Goal: Communication & Community: Answer question/provide support

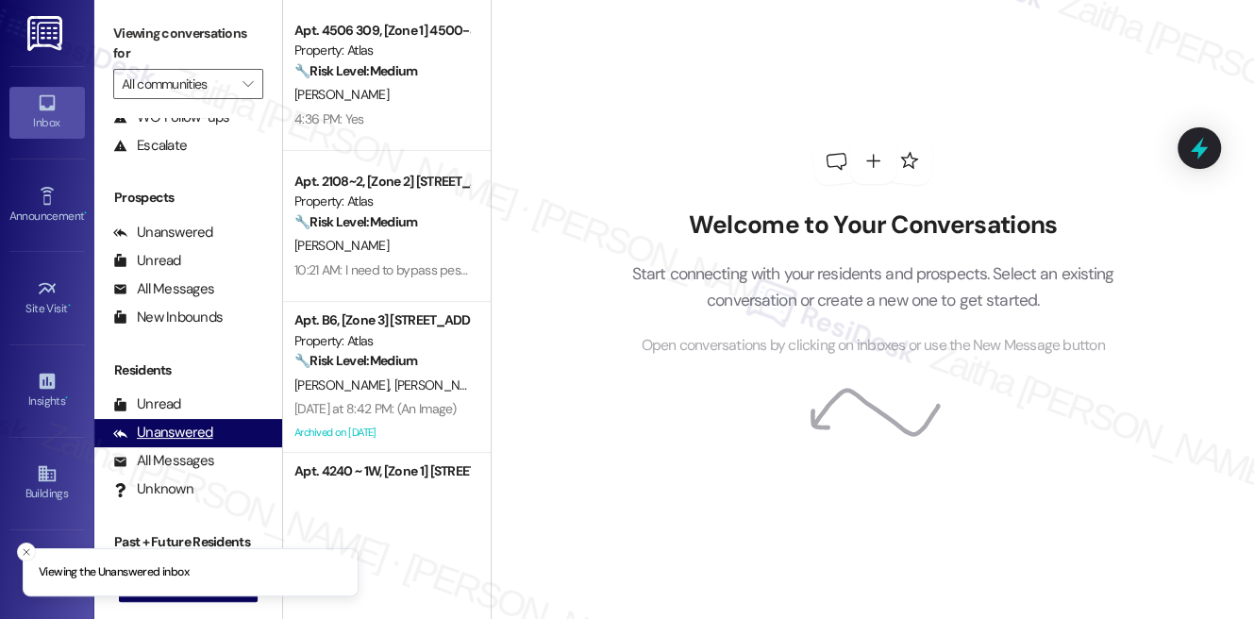
scroll to position [230, 0]
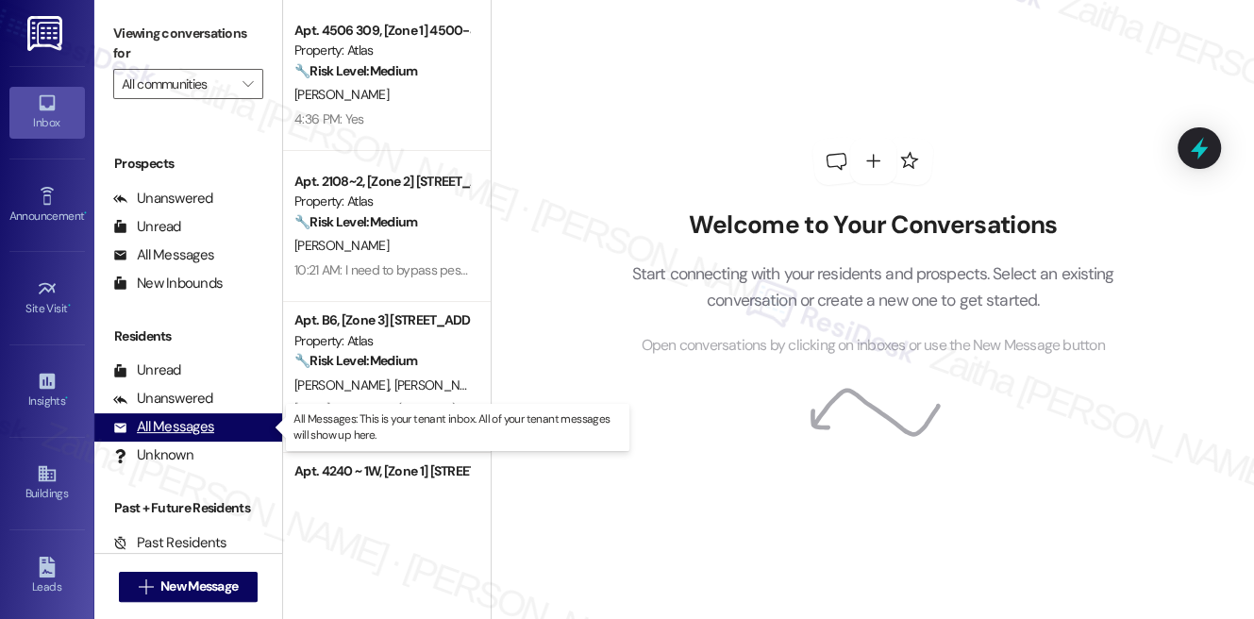
click at [170, 424] on div "All Messages" at bounding box center [163, 427] width 101 height 20
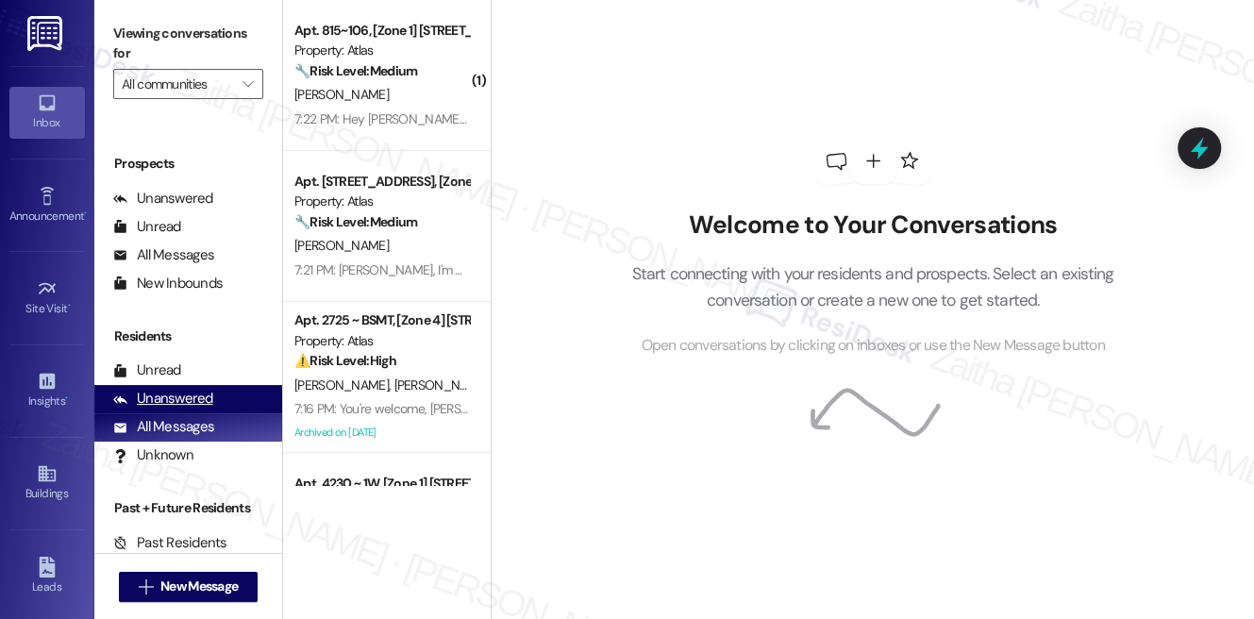
click at [174, 405] on div "Unanswered" at bounding box center [163, 399] width 100 height 20
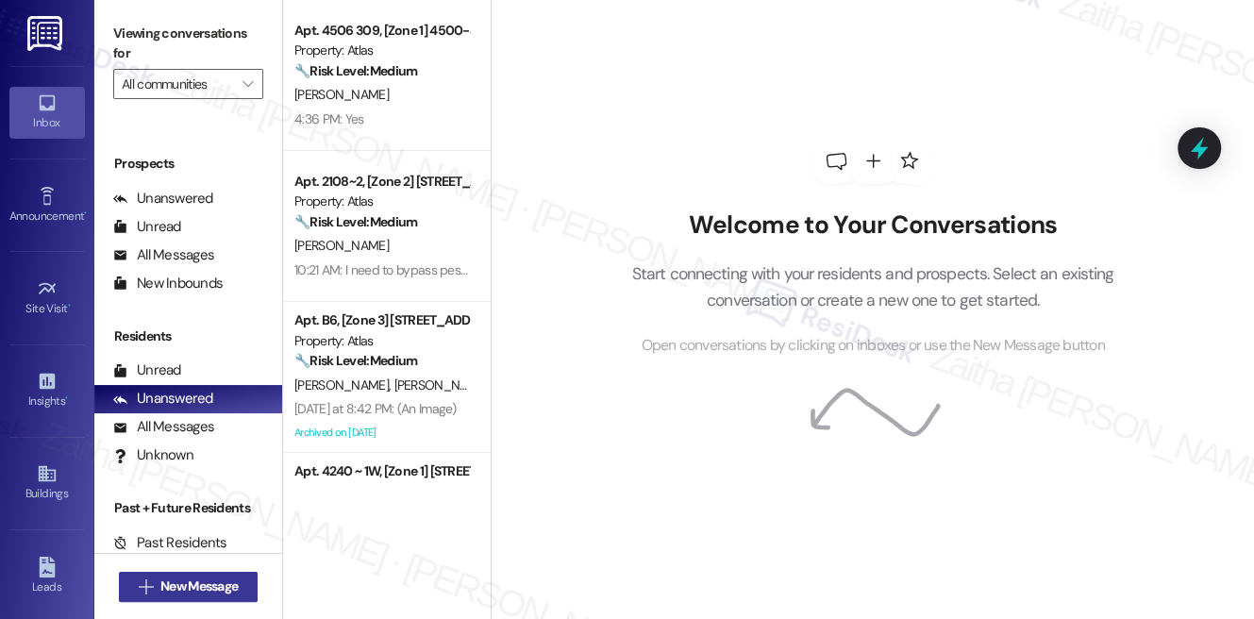
click at [179, 588] on span "New Message" at bounding box center [198, 587] width 77 height 20
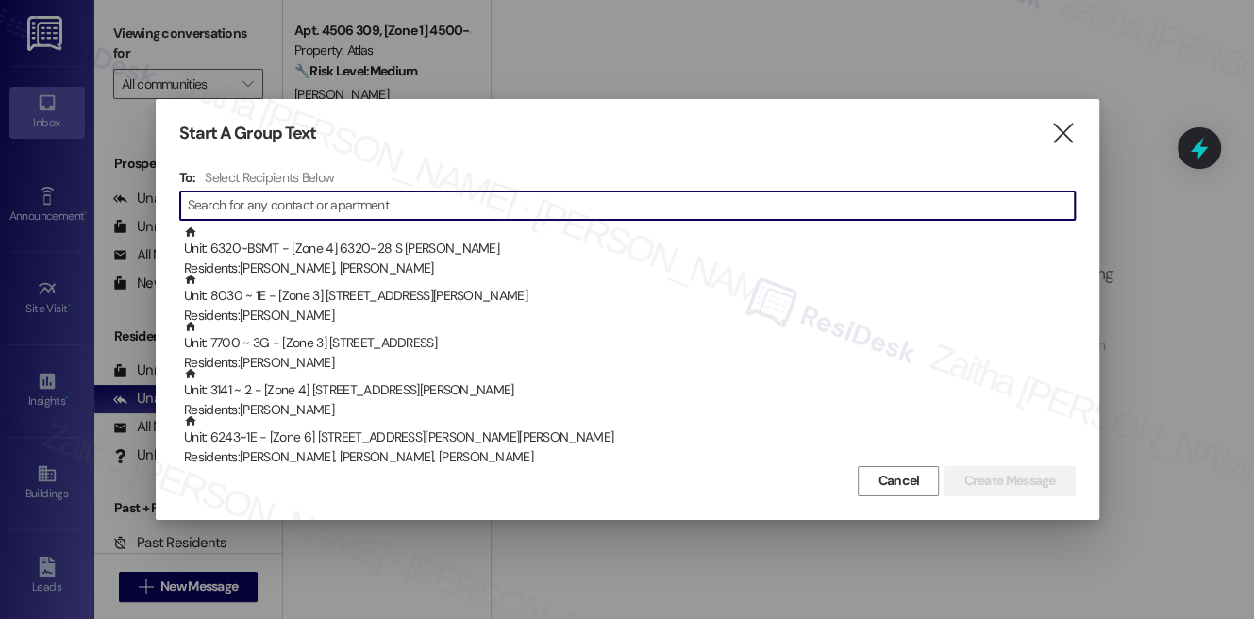
paste input "[PERSON_NAME]"
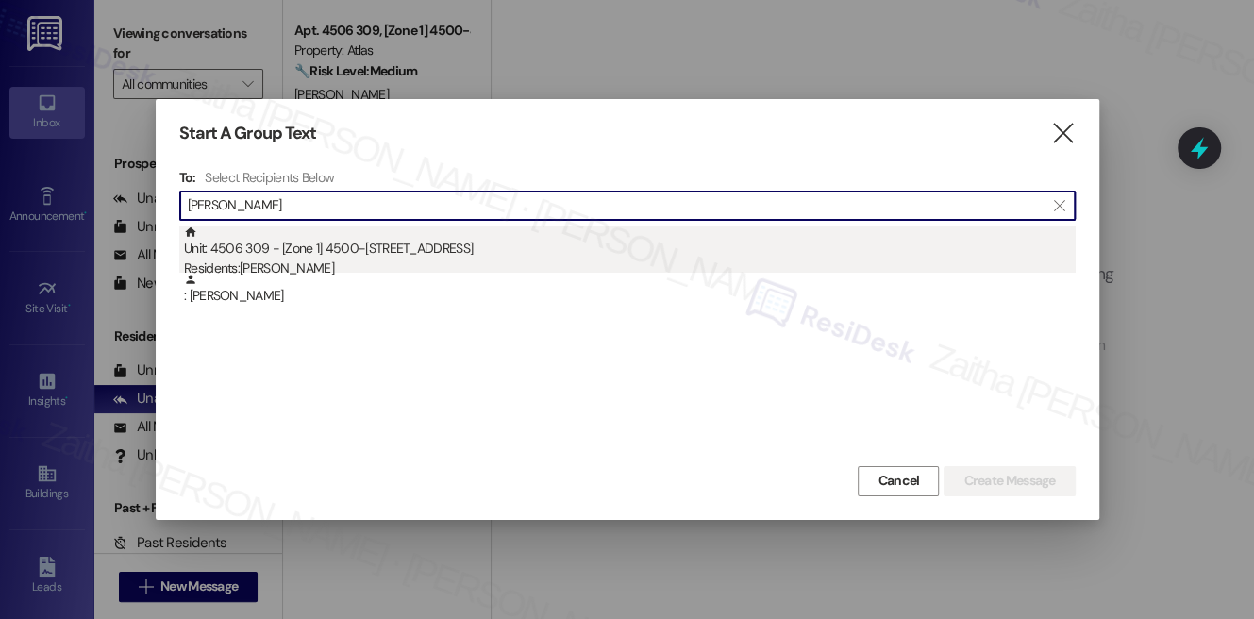
type input "[PERSON_NAME]"
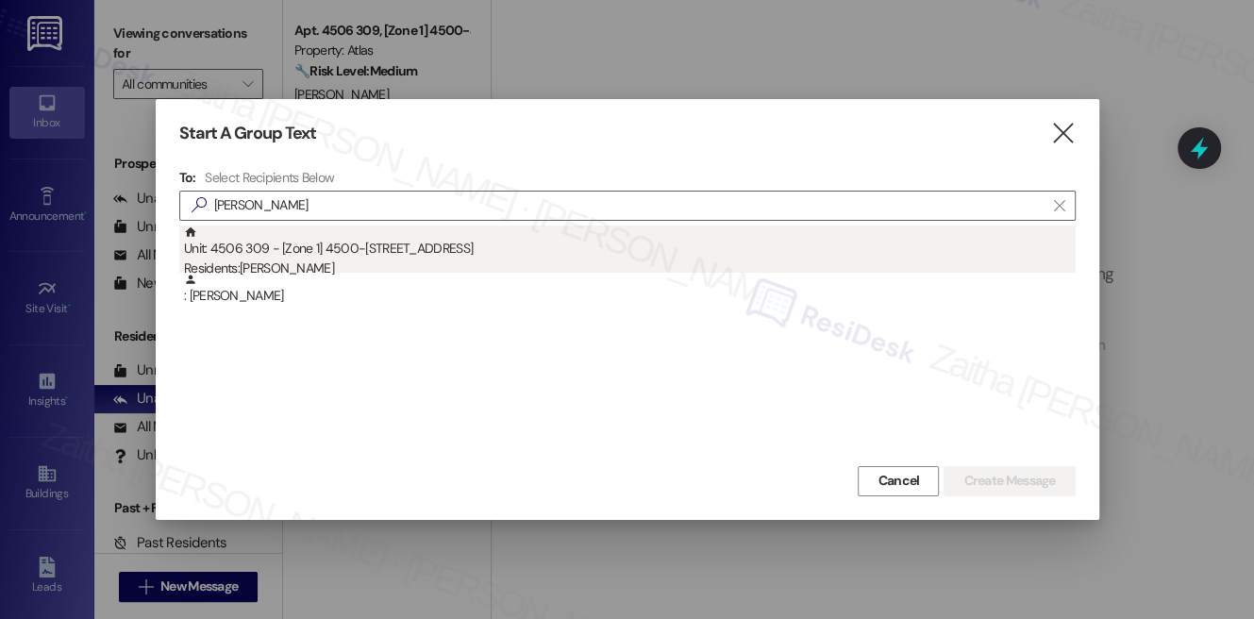
click at [303, 256] on div "Unit: 4506 309 - [Zone 1] 4500-[STREET_ADDRESS] Residents: [PERSON_NAME]" at bounding box center [630, 253] width 892 height 54
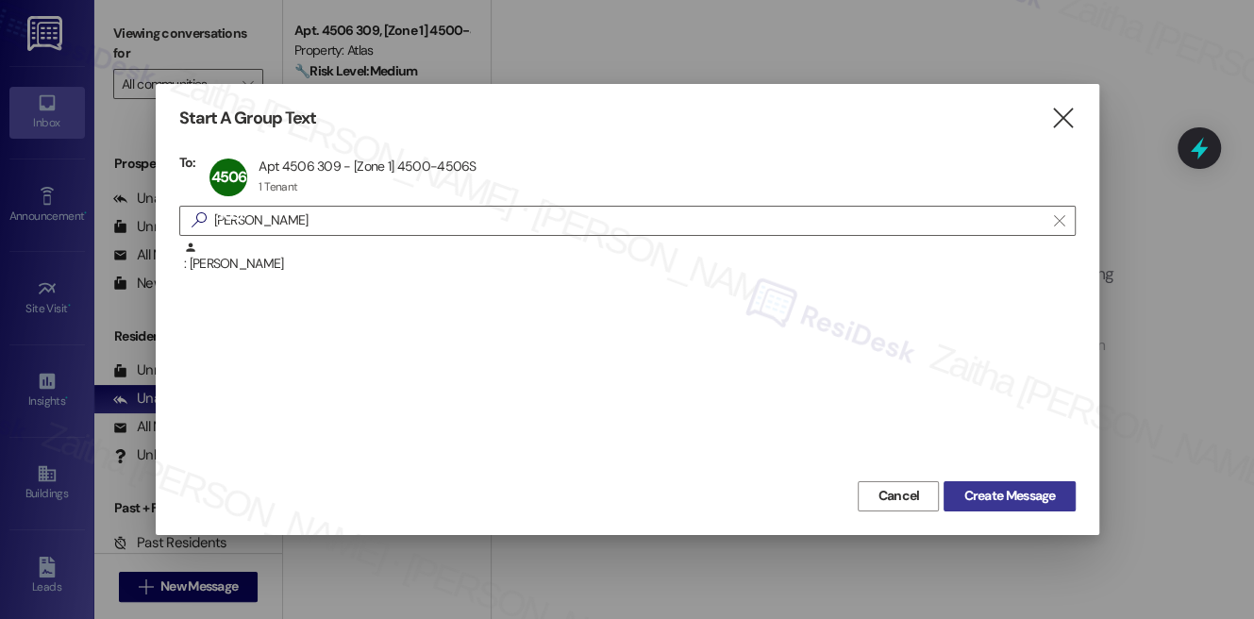
click at [1019, 496] on span "Create Message" at bounding box center [1009, 496] width 92 height 20
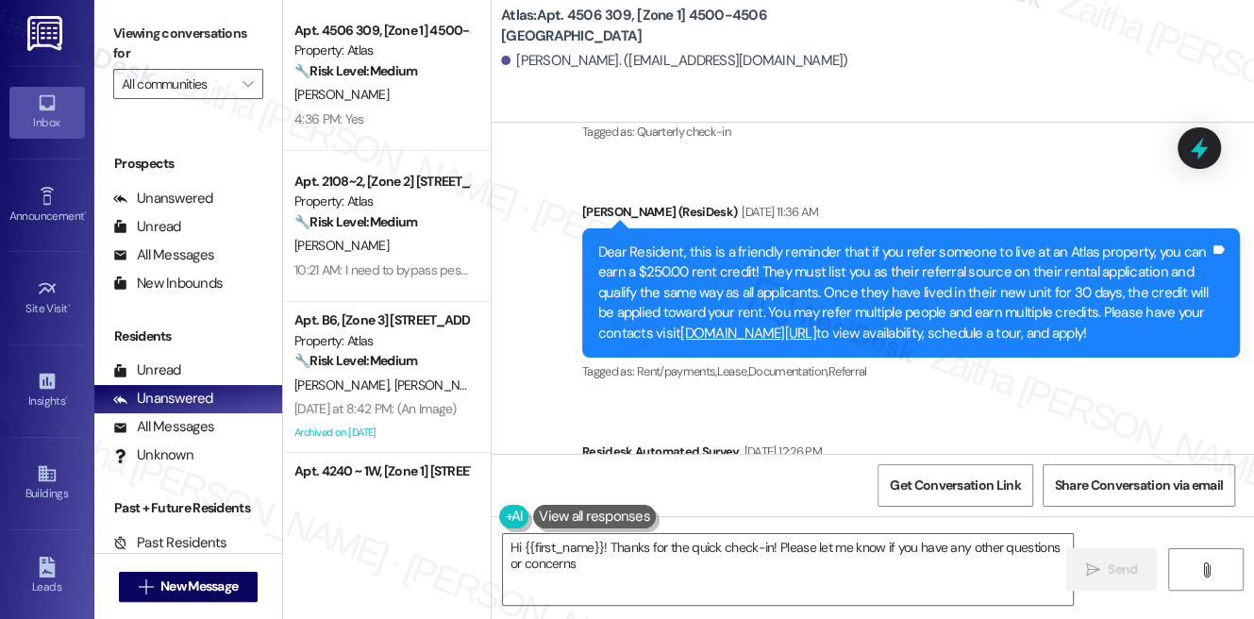
type textarea "Hi {{first_name}}! Thanks for the quick check-in! Please let me know if you hav…"
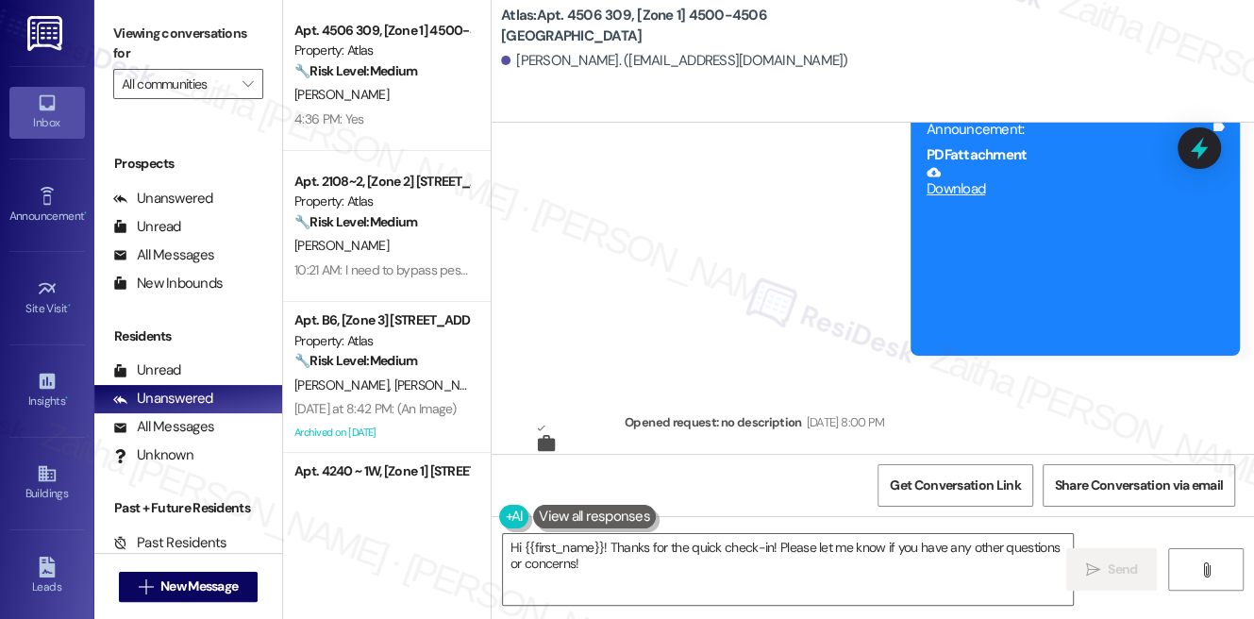
scroll to position [4974, 0]
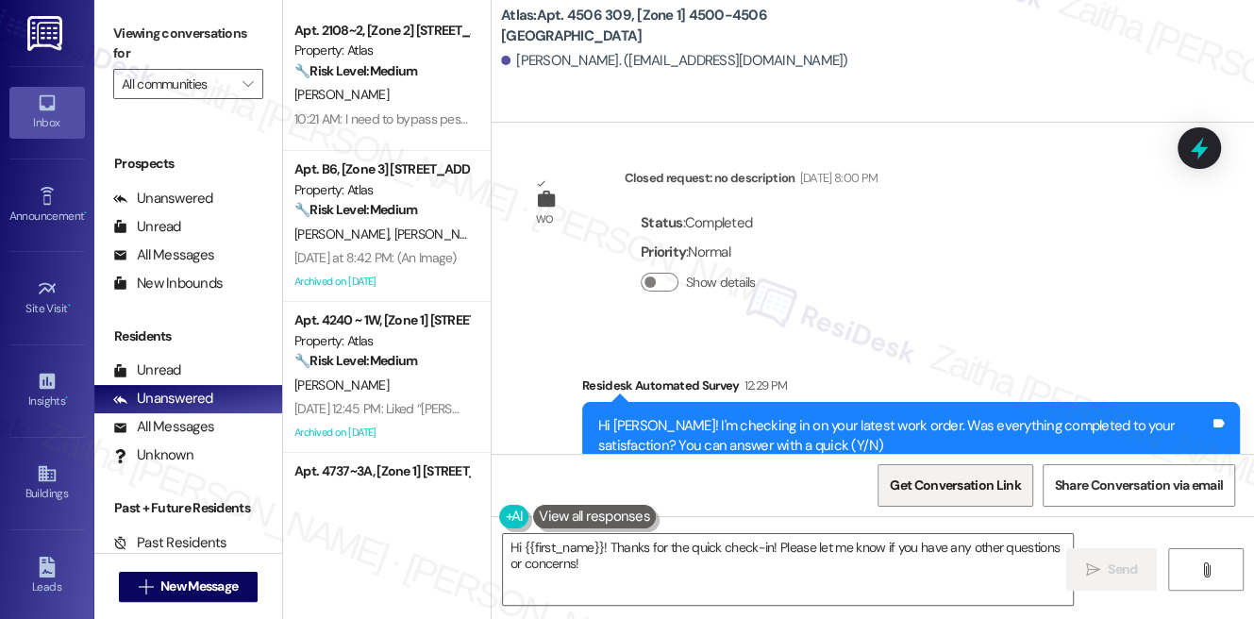
click at [959, 491] on span "Get Conversation Link" at bounding box center [955, 486] width 130 height 20
click at [1192, 154] on icon at bounding box center [1199, 148] width 32 height 32
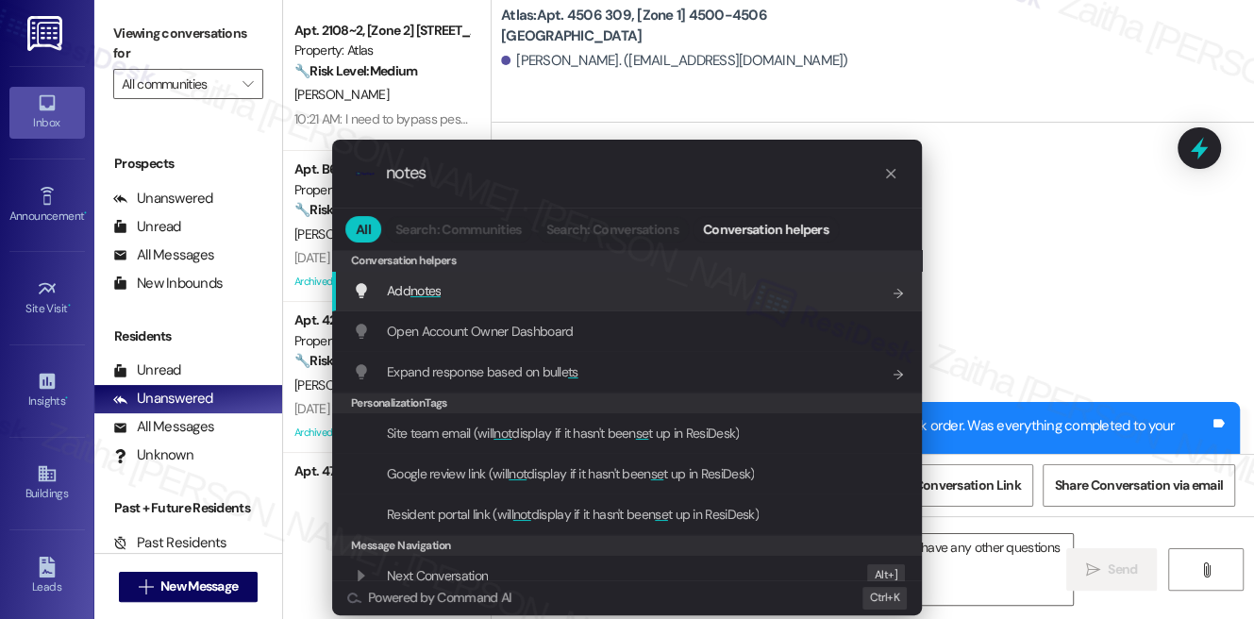
type input "notes"
click at [534, 305] on div "Add notes Add shortcut" at bounding box center [627, 291] width 590 height 41
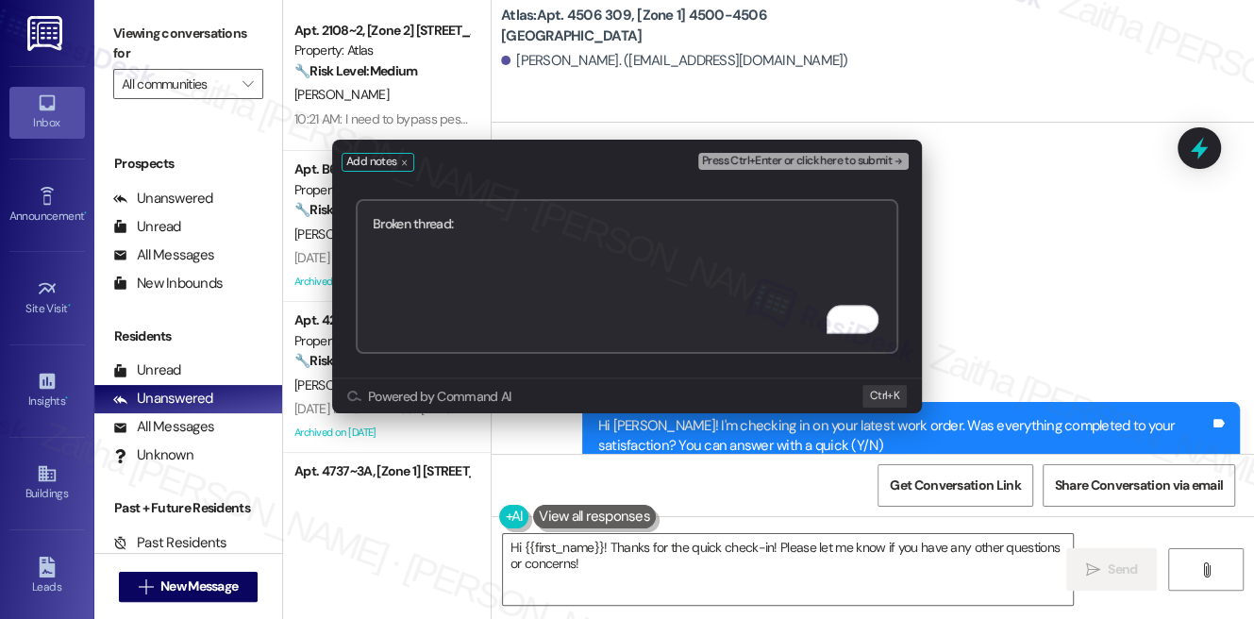
paste textarea "[URL][DOMAIN_NAME]"
type textarea "Broken thread: [URL][DOMAIN_NAME]"
click at [755, 155] on span "Press Ctrl+Enter or click here to submit" at bounding box center [797, 161] width 190 height 13
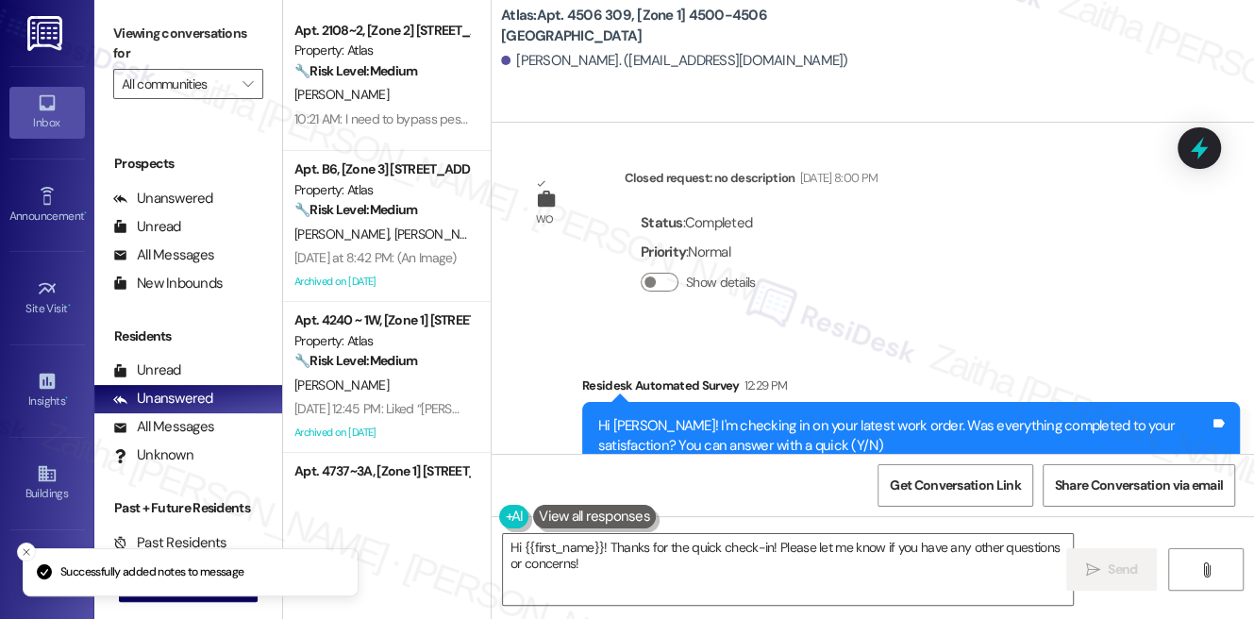
scroll to position [5014, 0]
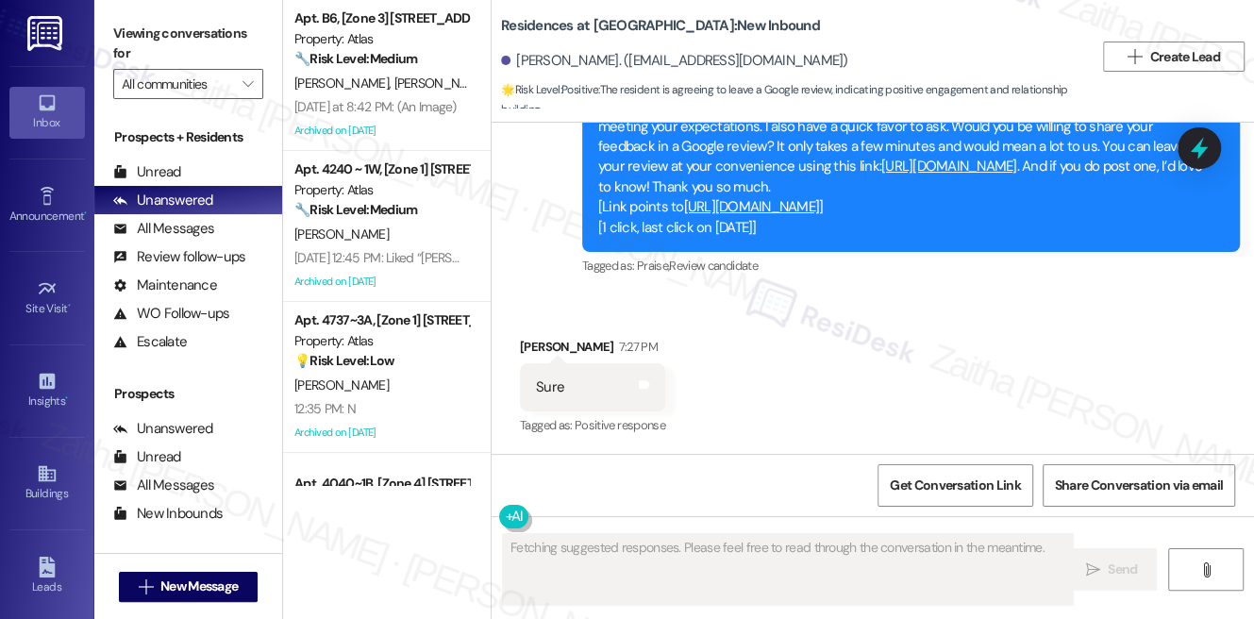
scroll to position [6250, 0]
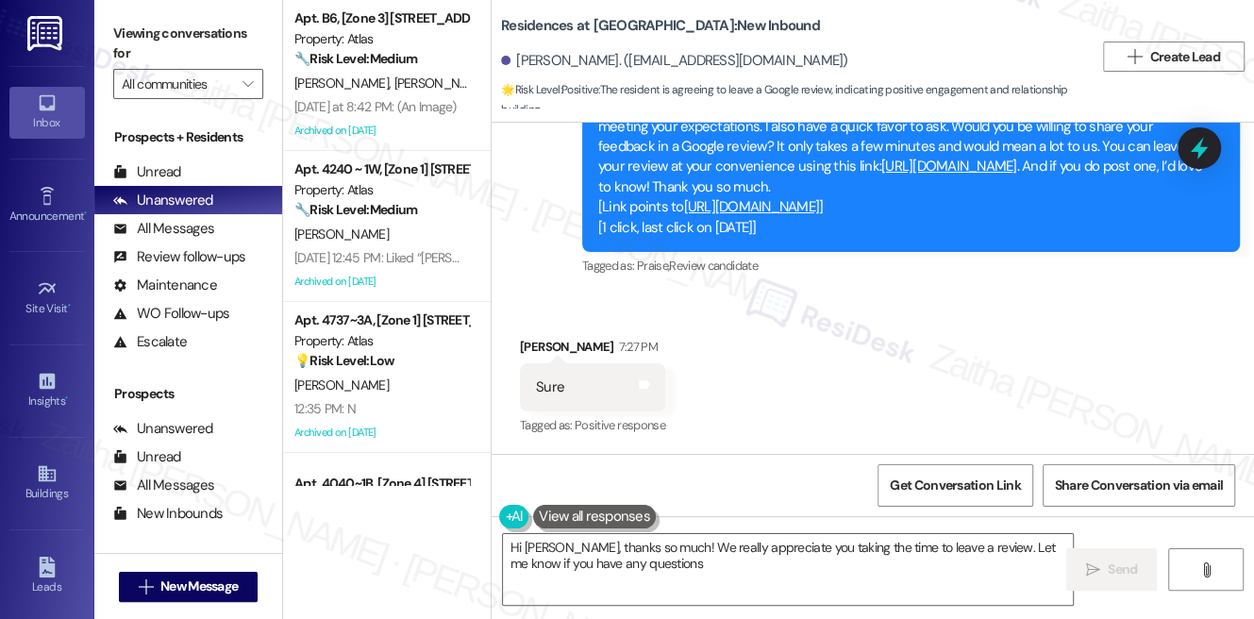
type textarea "Hi [PERSON_NAME], thanks so much! We really appreciate you taking the time to l…"
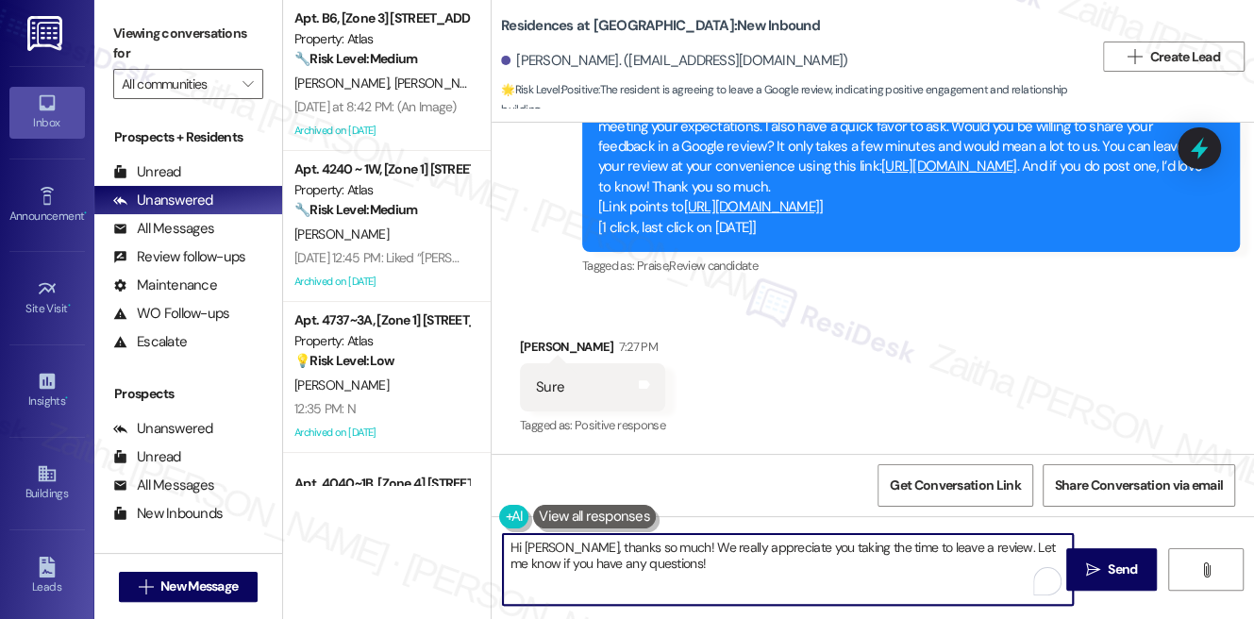
drag, startPoint x: 589, startPoint y: 561, endPoint x: 710, endPoint y: 565, distance: 121.8
click at [710, 565] on textarea "Hi Nikia, thanks so much! We really appreciate you taking the time to leave a r…" at bounding box center [788, 569] width 570 height 71
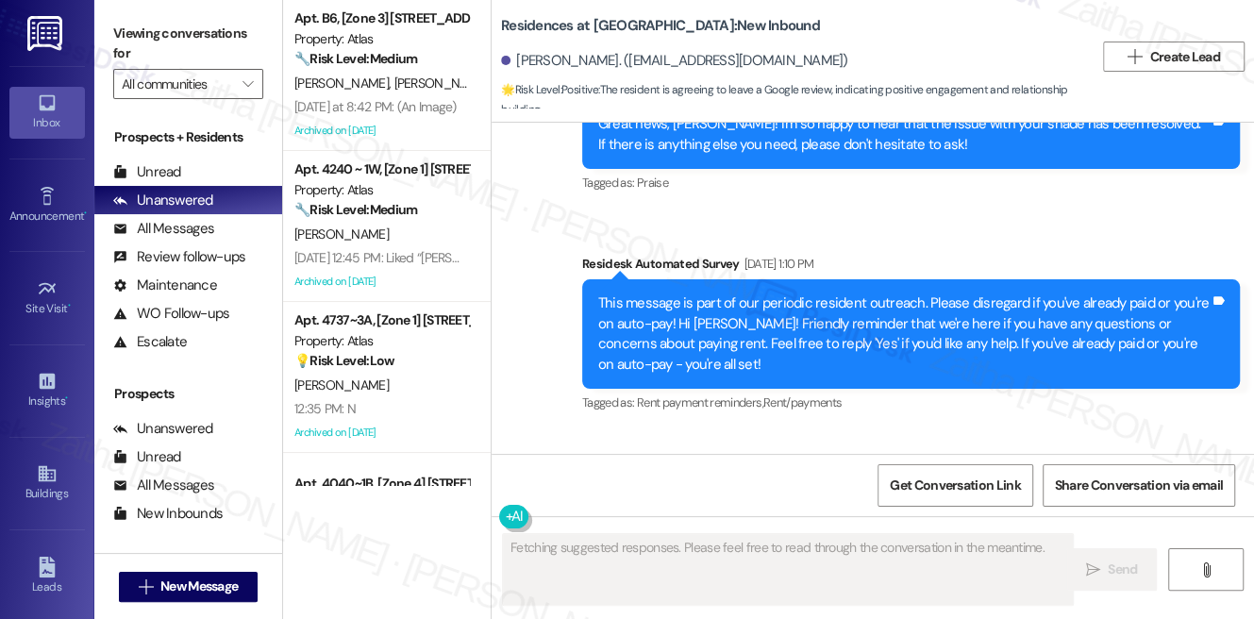
scroll to position [6250, 0]
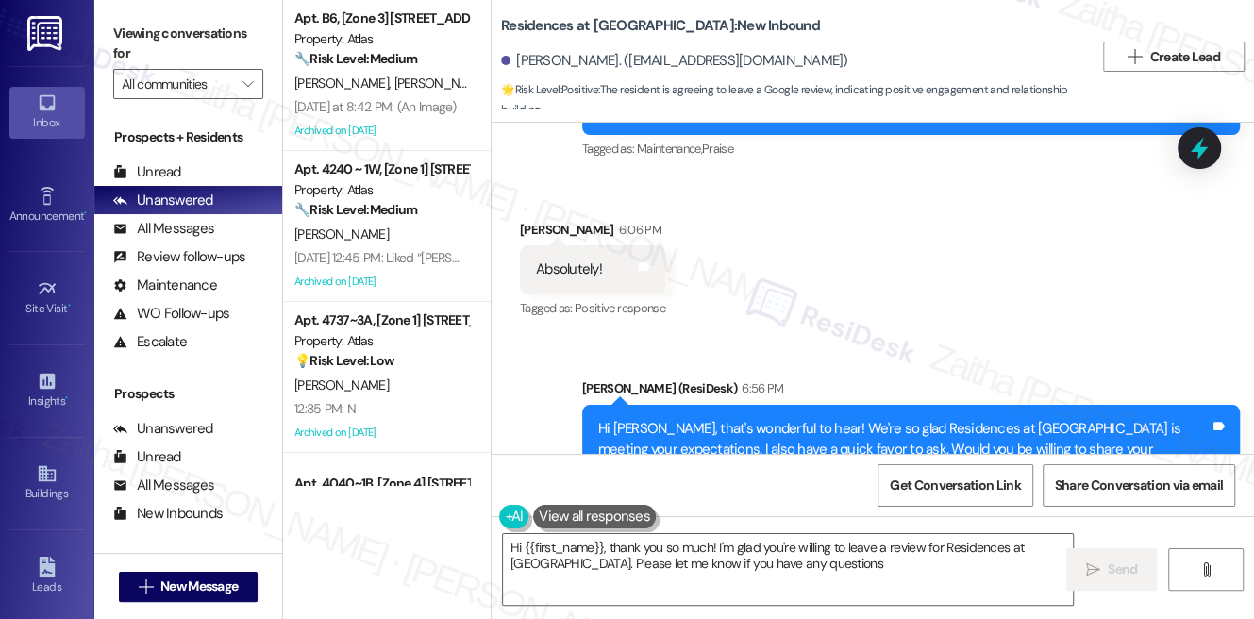
type textarea "Hi {{first_name}}, thank you so much! I'm glad you're willing to leave a review…"
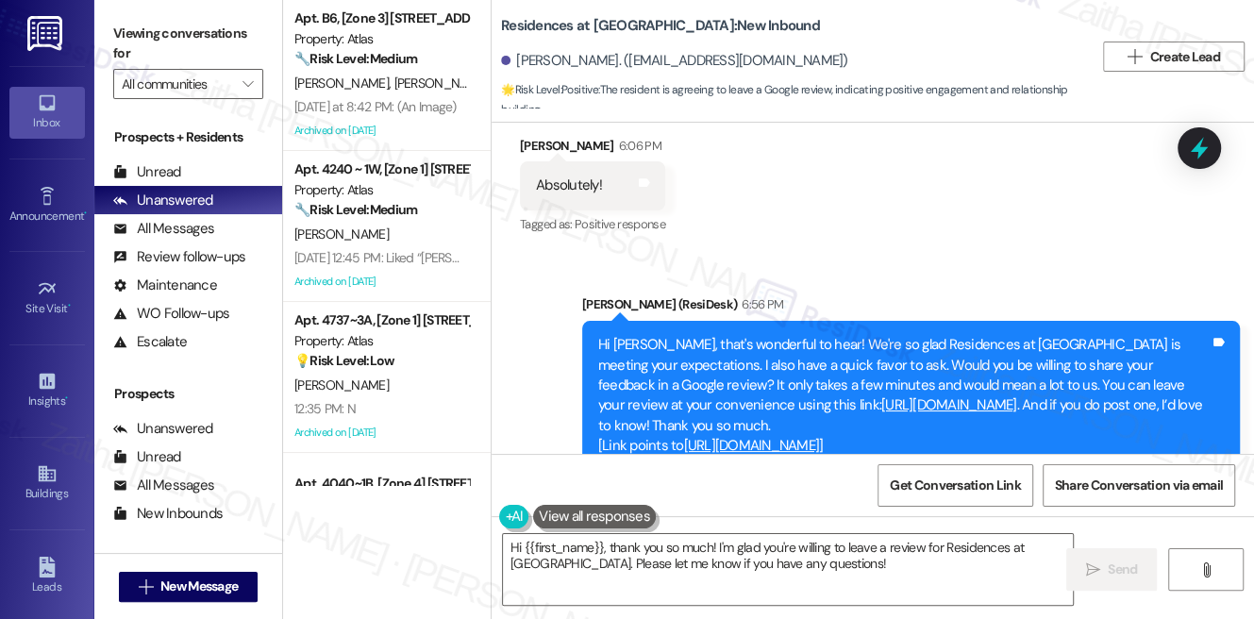
scroll to position [5992, 0]
